Goal: Information Seeking & Learning: Learn about a topic

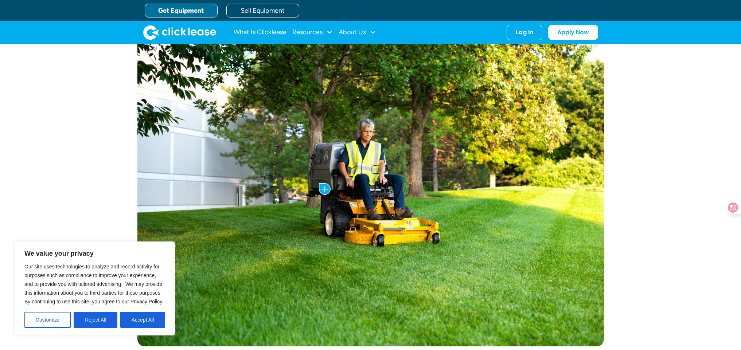
scroll to position [67, 0]
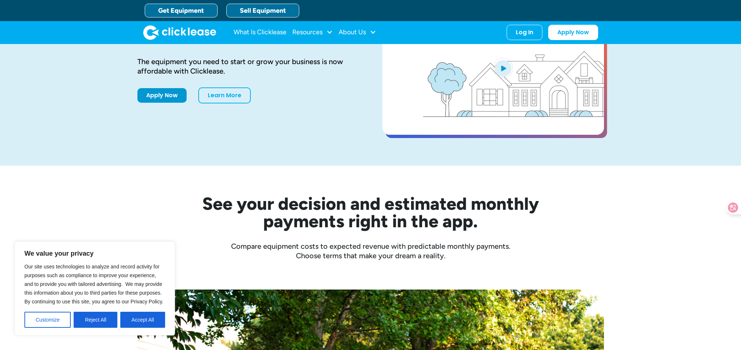
click at [263, 9] on link "Sell Equipment" at bounding box center [262, 11] width 73 height 14
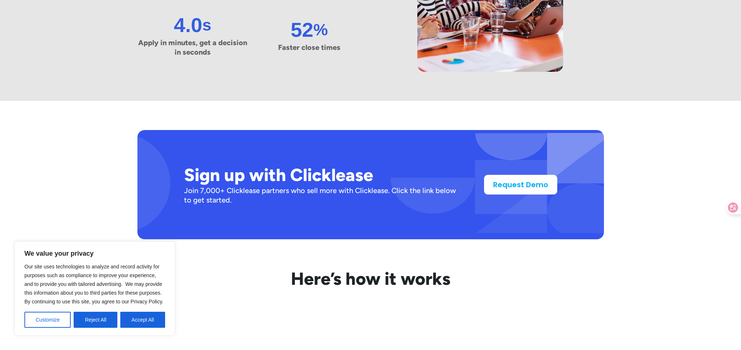
scroll to position [661, 0]
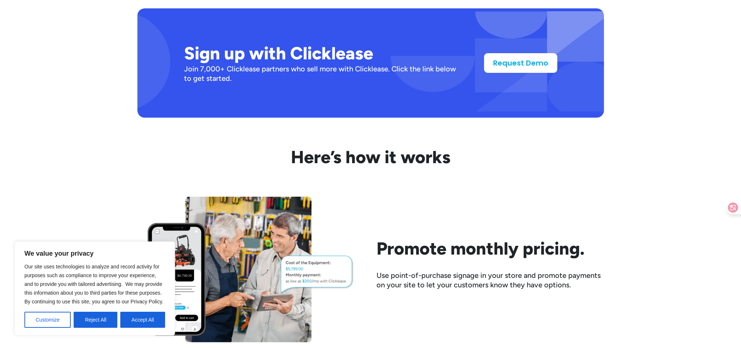
drag, startPoint x: 147, startPoint y: 316, endPoint x: 151, endPoint y: 313, distance: 5.5
click at [147, 316] on button "Accept All" at bounding box center [142, 320] width 45 height 16
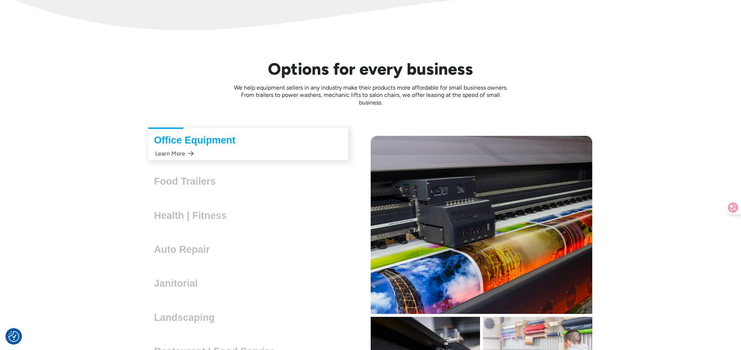
scroll to position [1979, 0]
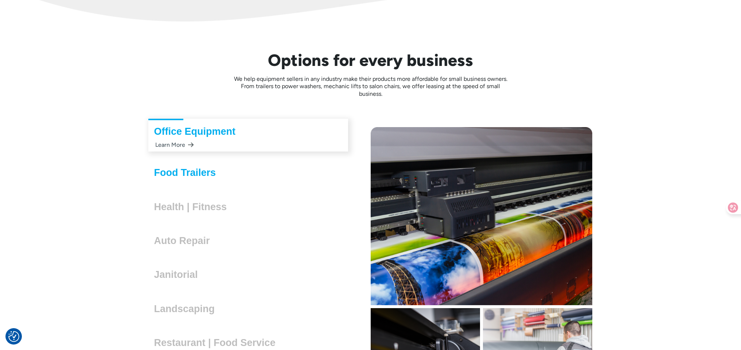
click at [197, 172] on div "Food Trailers Lorem ipsum dolor sit amet, consectetur adipiscing elit. Suspendi…" at bounding box center [248, 173] width 200 height 24
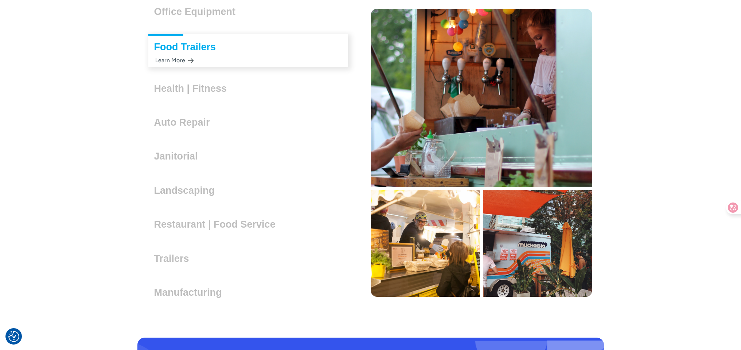
scroll to position [2098, 0]
click at [222, 93] on h3 "Health | Fitness" at bounding box center [193, 88] width 79 height 11
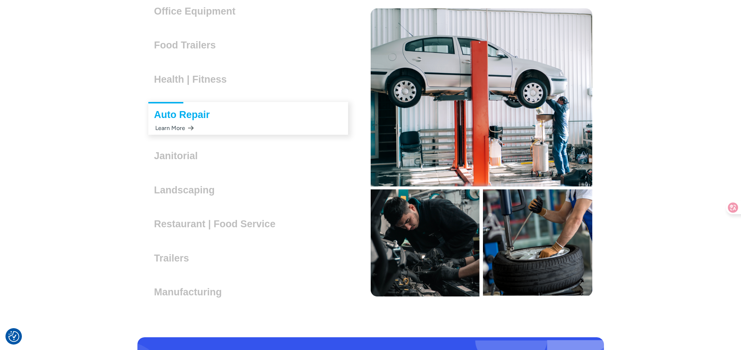
click at [247, 83] on div "Health | Fitness Lorem ipsum dolor sit amet, consectetur adipiscing elit. Suspe…" at bounding box center [248, 80] width 200 height 24
click at [233, 158] on div "Janitorial Lorem ipsum dolor sit amet, consectetur adipiscing elit. Suspendisse…" at bounding box center [248, 157] width 200 height 24
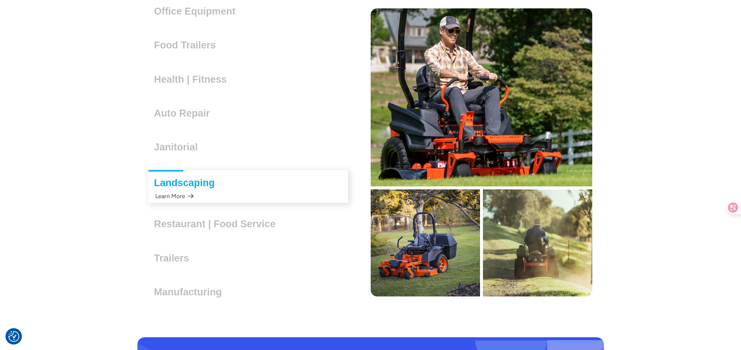
click at [240, 218] on div "Restaurant | Food Service Lorem ipsum dolor sit amet, consectetur adipiscing el…" at bounding box center [217, 221] width 139 height 17
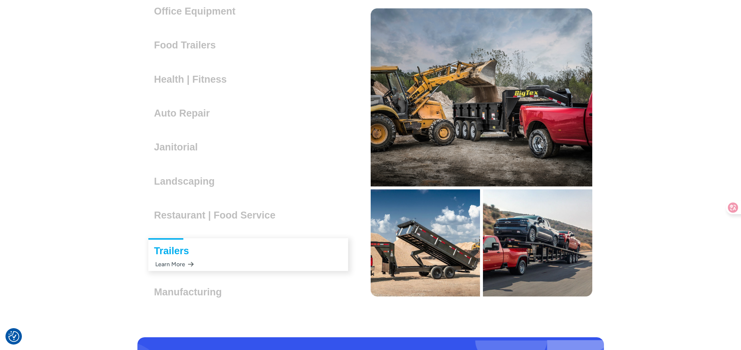
click at [235, 293] on div "Manufacturing Lorem ipsum dolor sit amet, consectetur adipiscing elit. Suspendi…" at bounding box center [248, 293] width 200 height 24
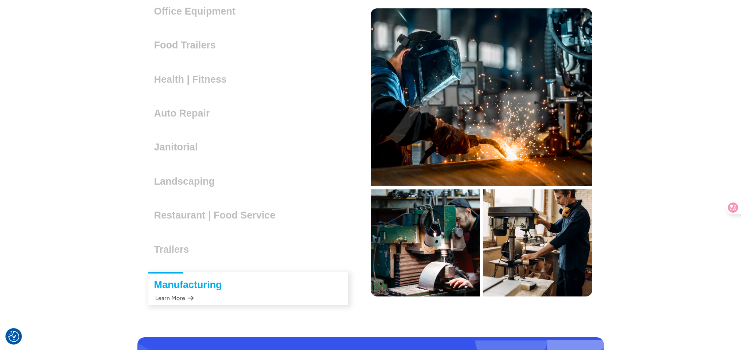
scroll to position [2100, 0]
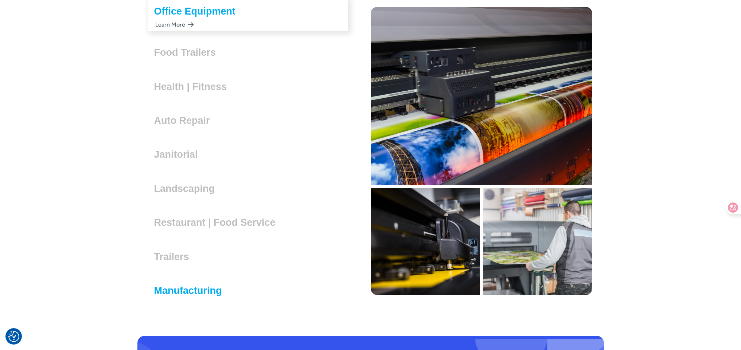
click at [224, 290] on h3 "Manufacturing" at bounding box center [191, 290] width 74 height 11
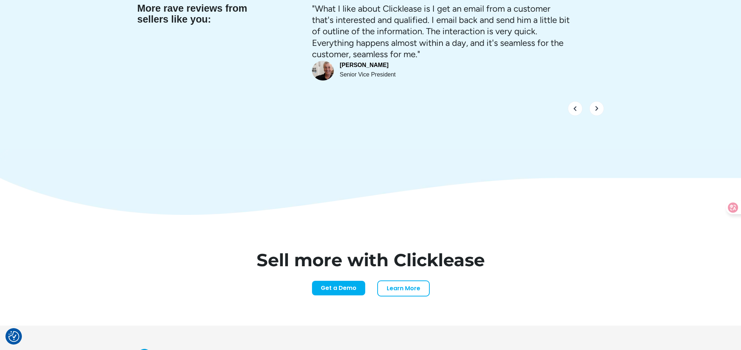
scroll to position [3063, 0]
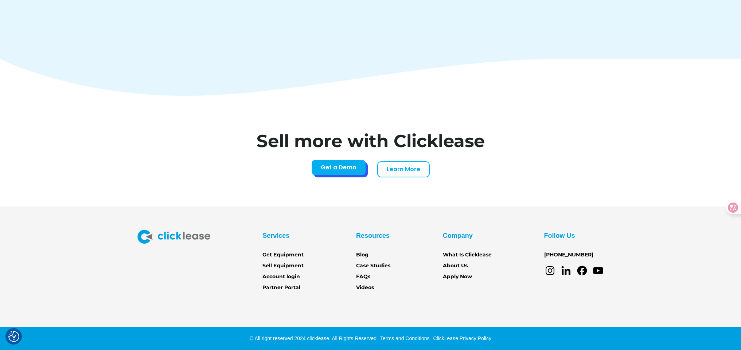
click at [337, 170] on link "Get a Demo" at bounding box center [339, 167] width 54 height 15
